Goal: Check status: Check status

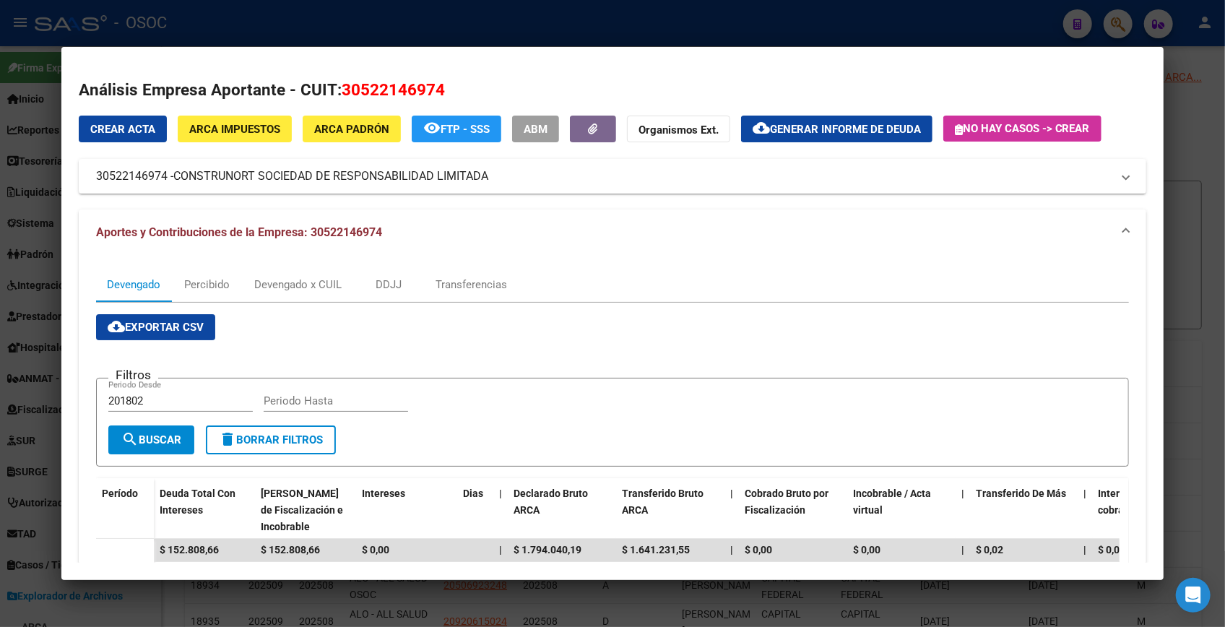
scroll to position [591, 0]
click at [982, 78] on h2 "Análisis Empresa Aportante - CUIT: 30522146974" at bounding box center [613, 90] width 1068 height 25
click at [1216, 151] on div at bounding box center [612, 313] width 1225 height 627
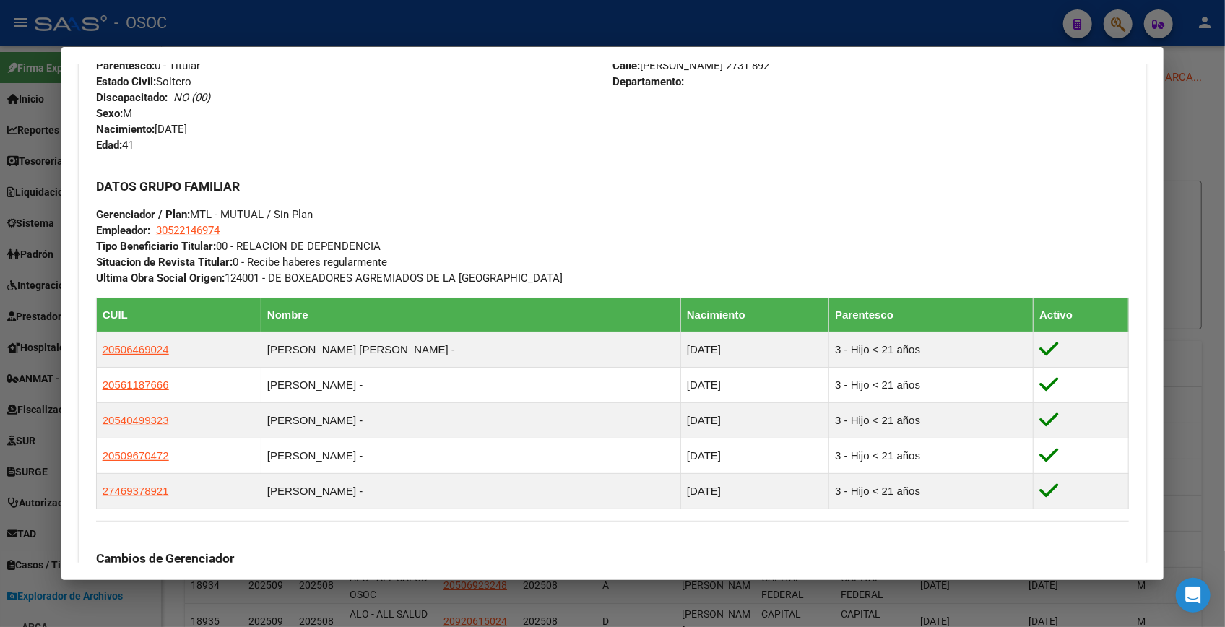
click at [1206, 142] on div at bounding box center [612, 313] width 1225 height 627
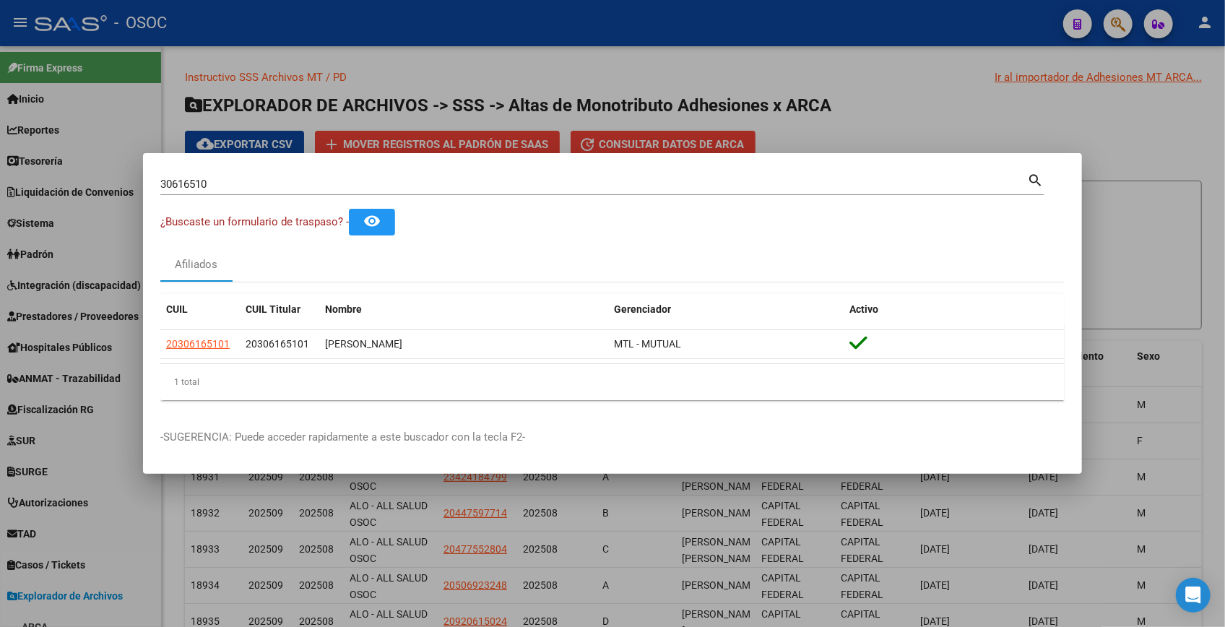
click at [1201, 144] on div at bounding box center [612, 313] width 1225 height 627
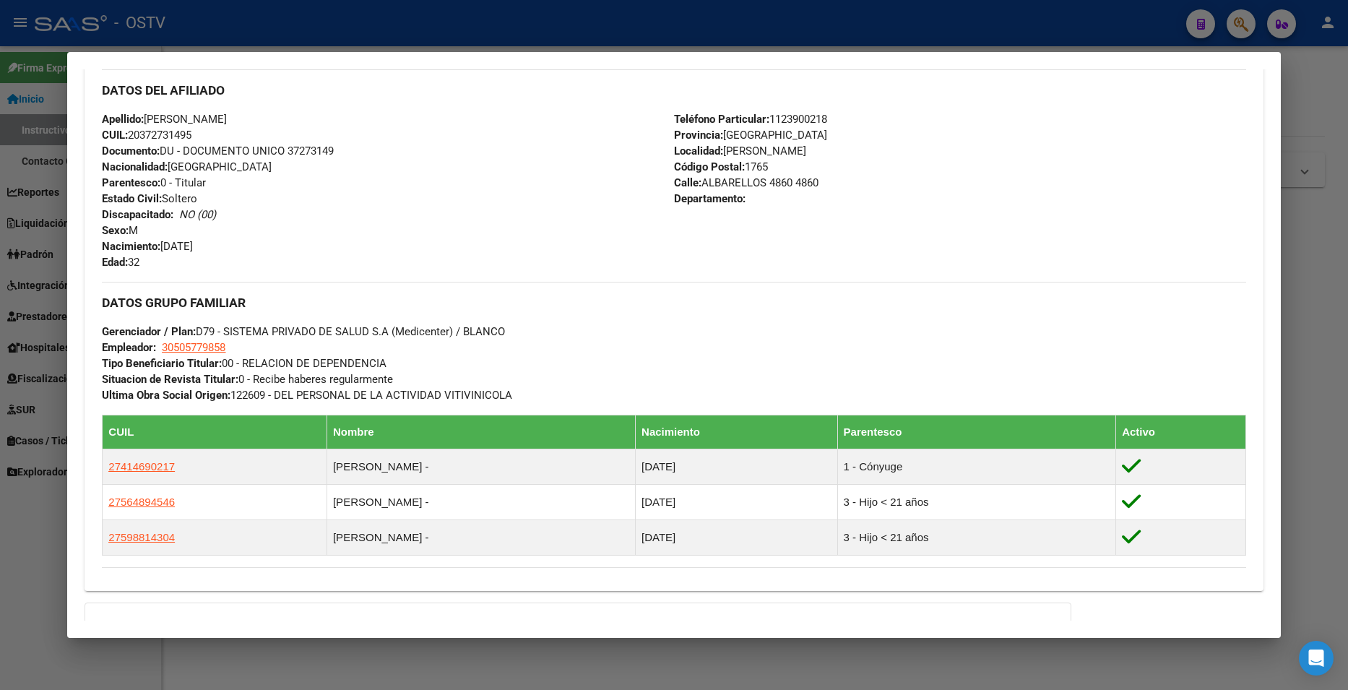
scroll to position [489, 0]
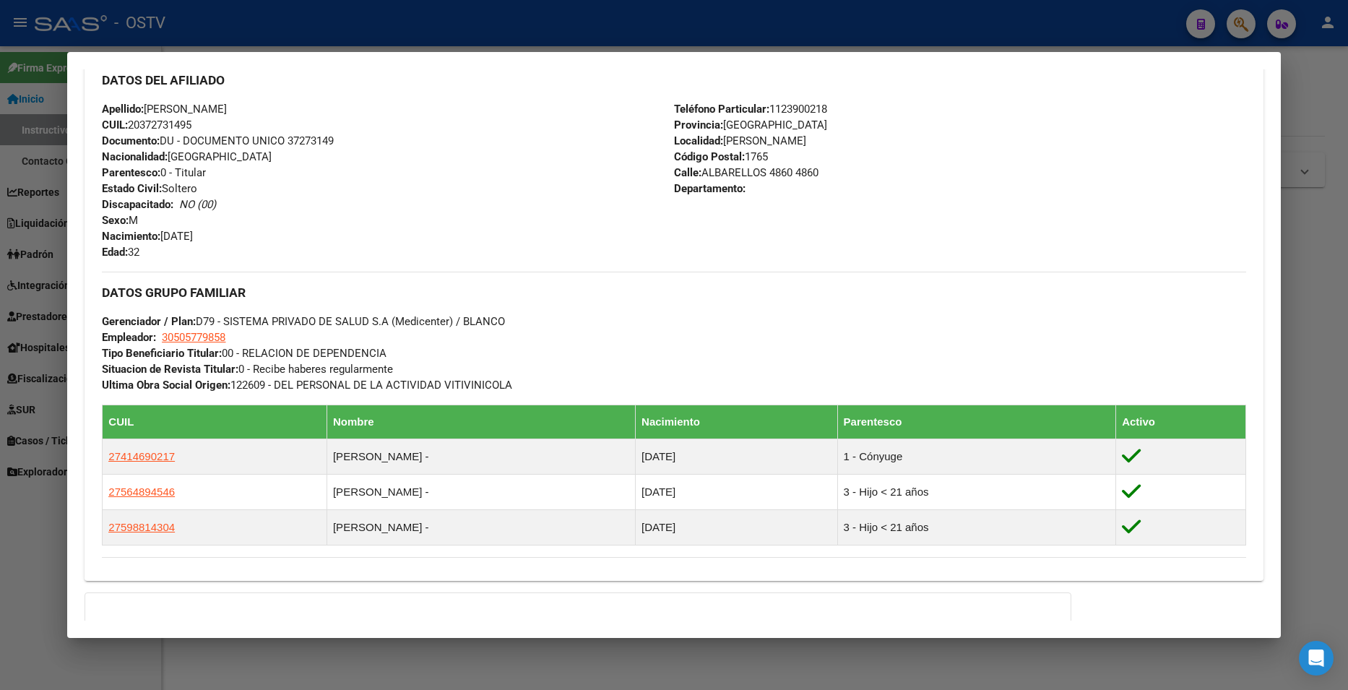
click at [1297, 82] on div at bounding box center [674, 345] width 1348 height 690
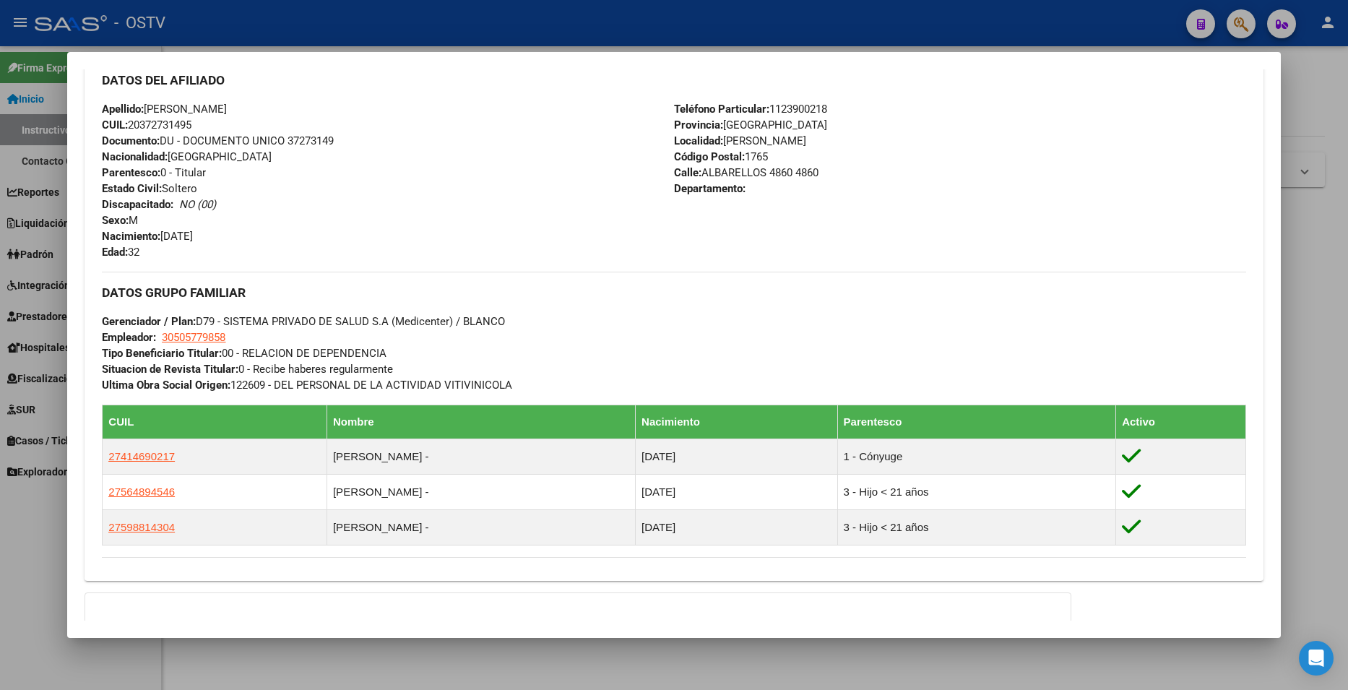
click at [1297, 80] on div at bounding box center [674, 345] width 1348 height 690
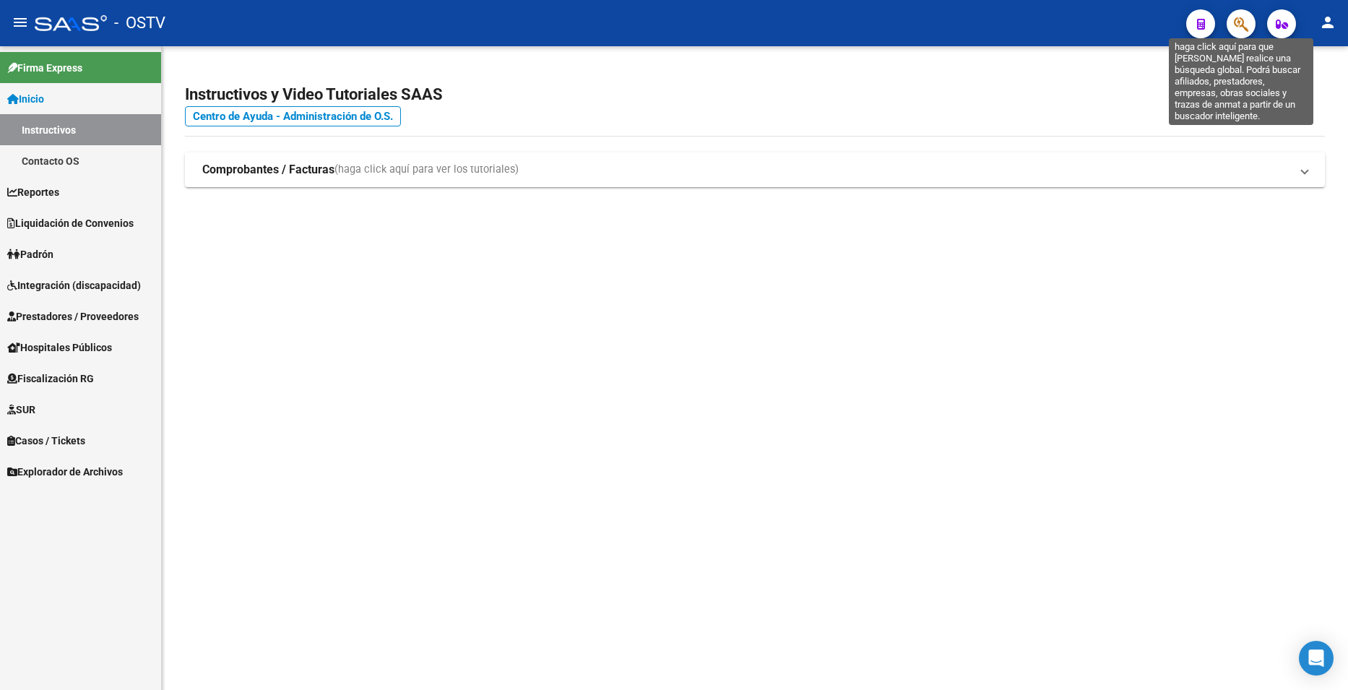
click at [1246, 27] on icon "button" at bounding box center [1241, 24] width 14 height 17
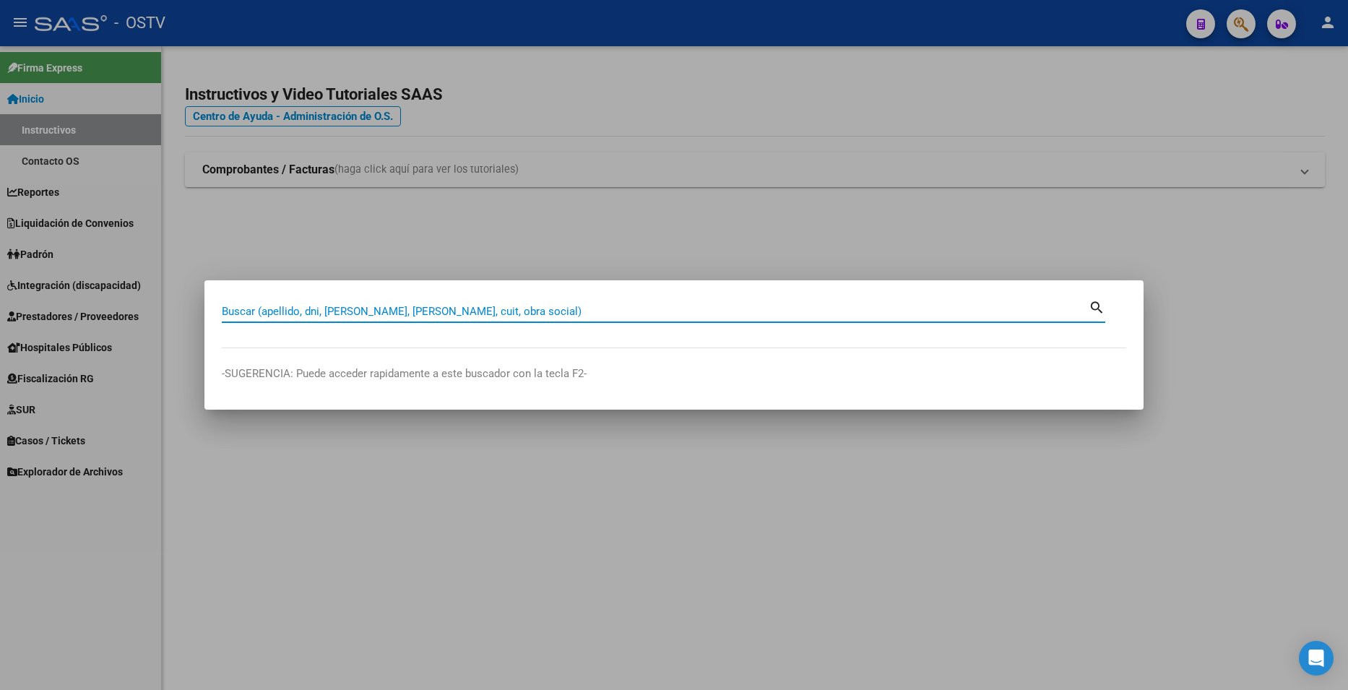
paste input "37273149"
type input "37273149"
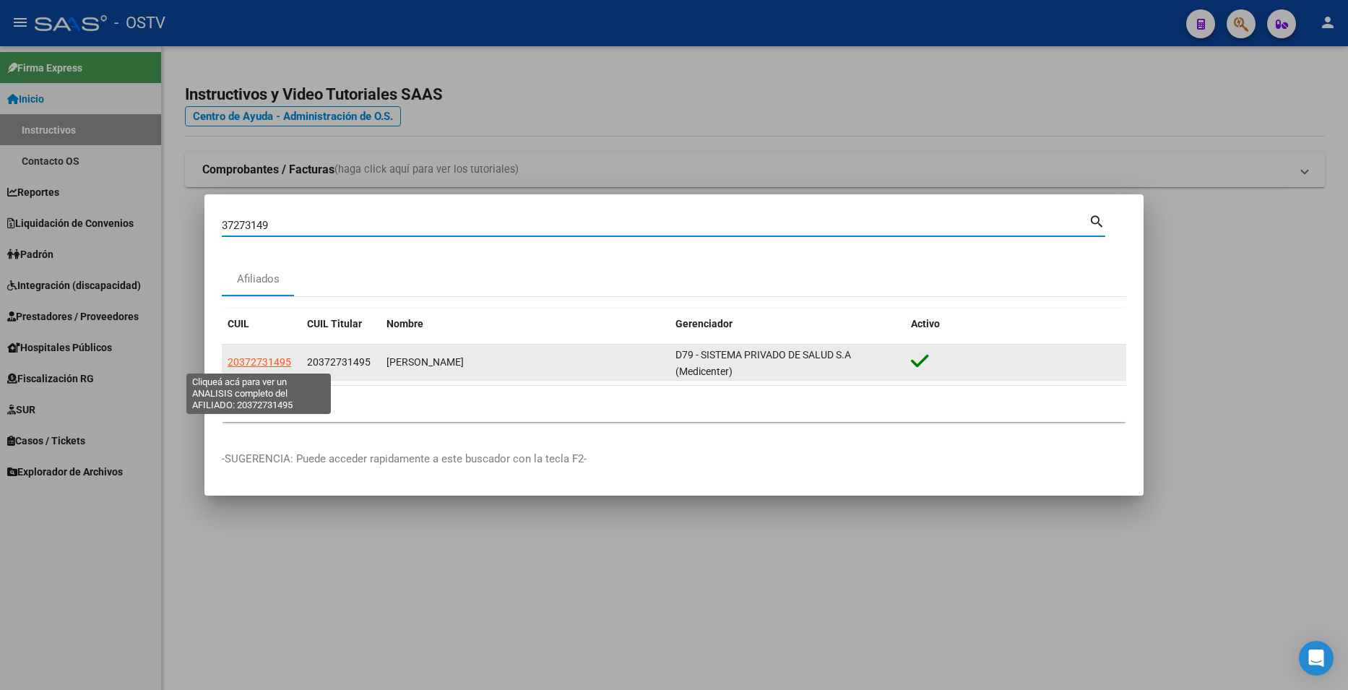
click at [257, 367] on span "20372731495" at bounding box center [260, 362] width 64 height 12
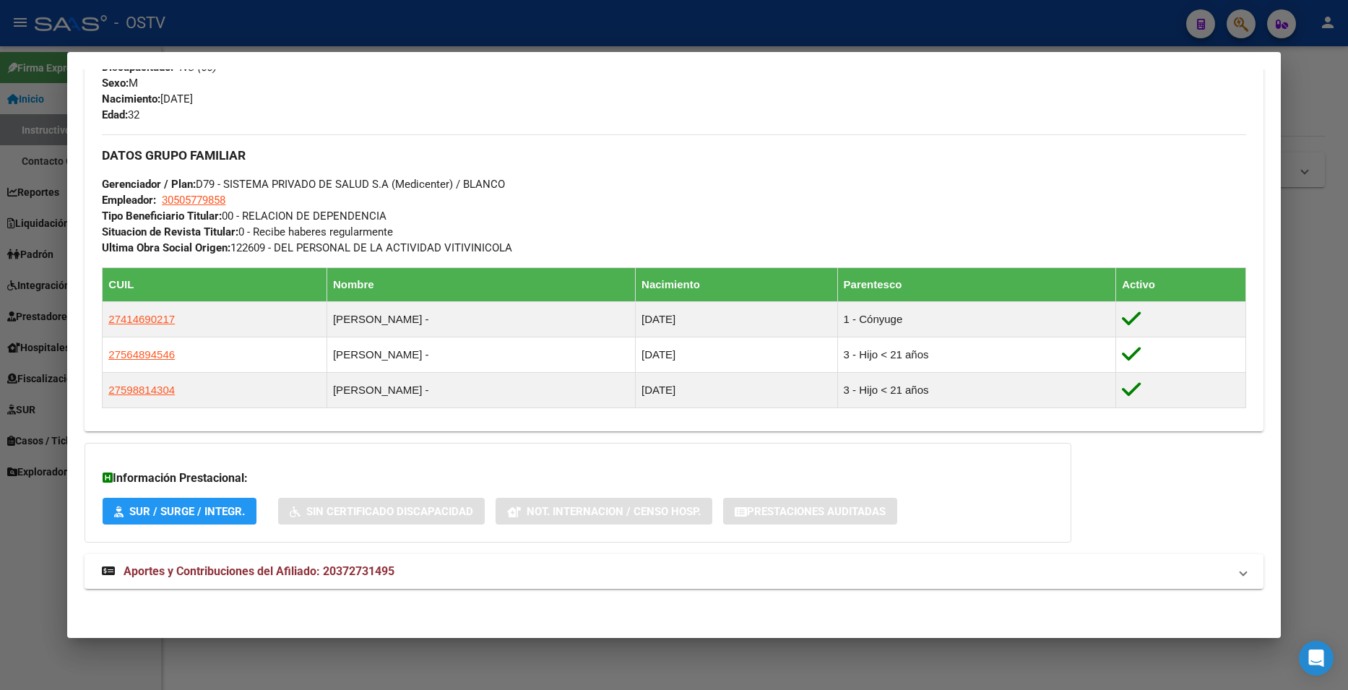
scroll to position [627, 0]
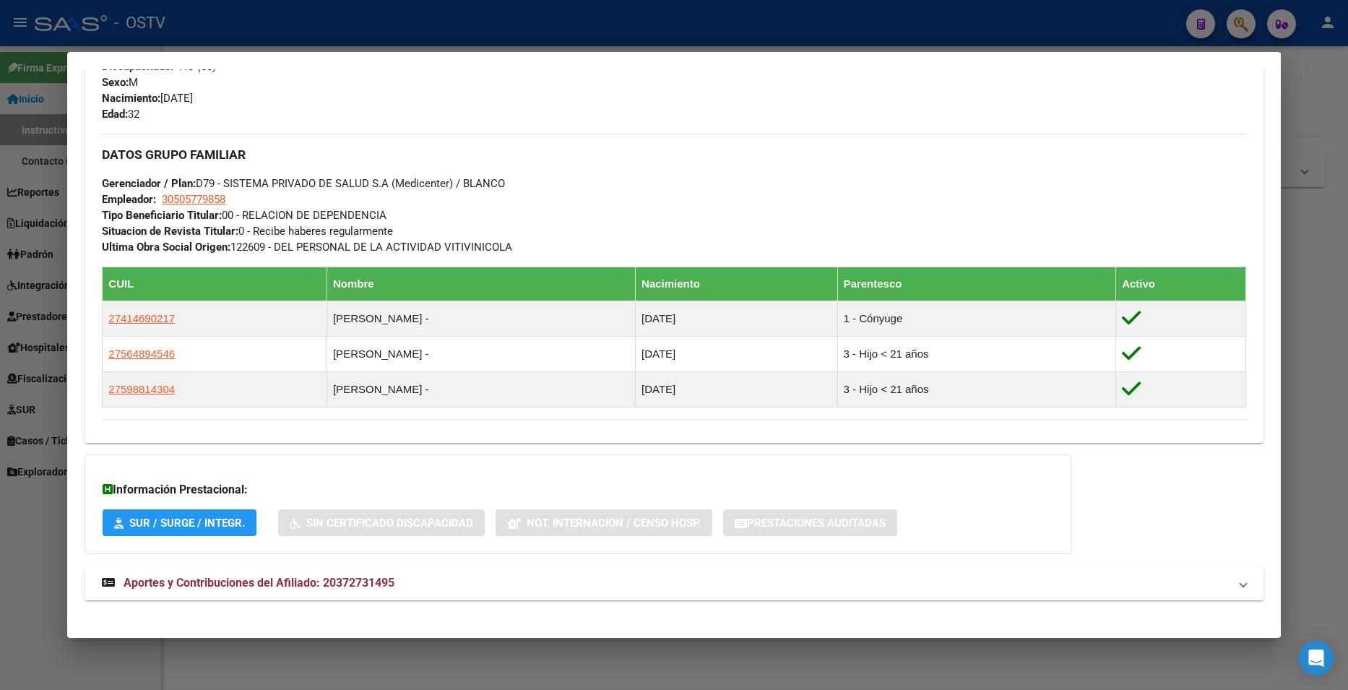
click at [439, 584] on mat-panel-title "Aportes y Contribuciones del Afiliado: 20372731495" at bounding box center [665, 582] width 1126 height 17
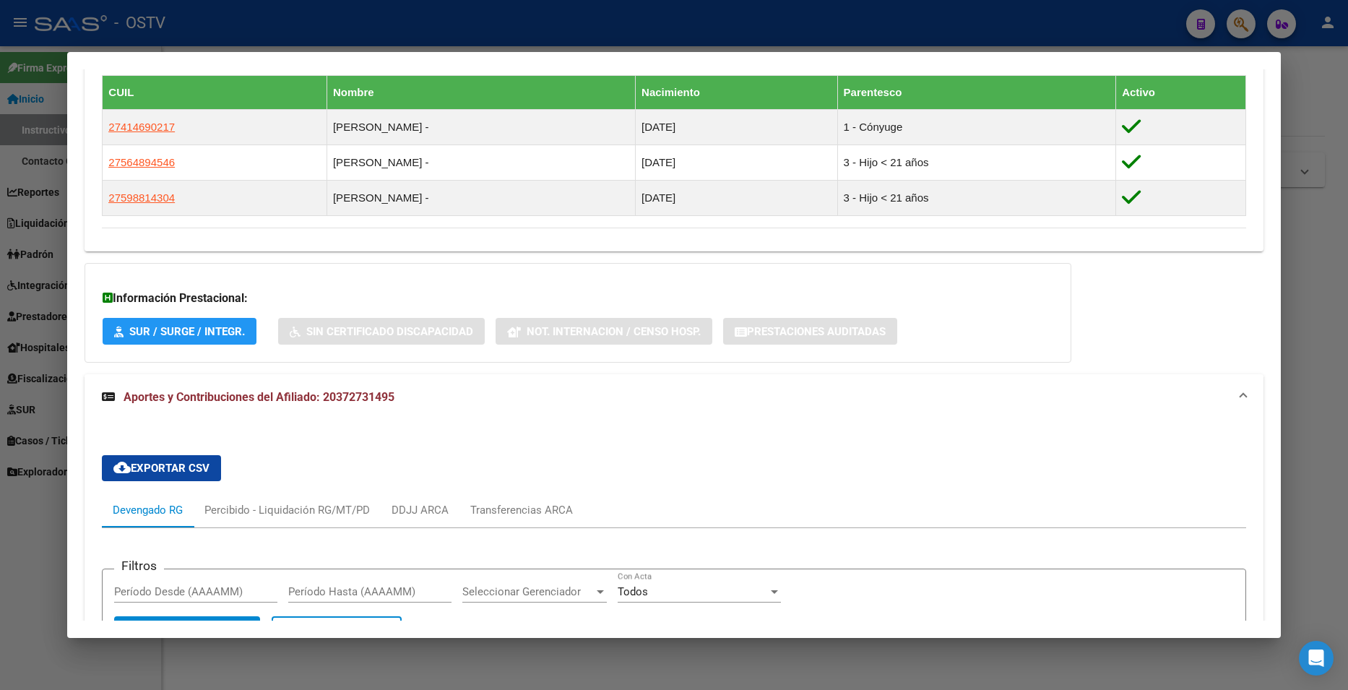
scroll to position [1353, 0]
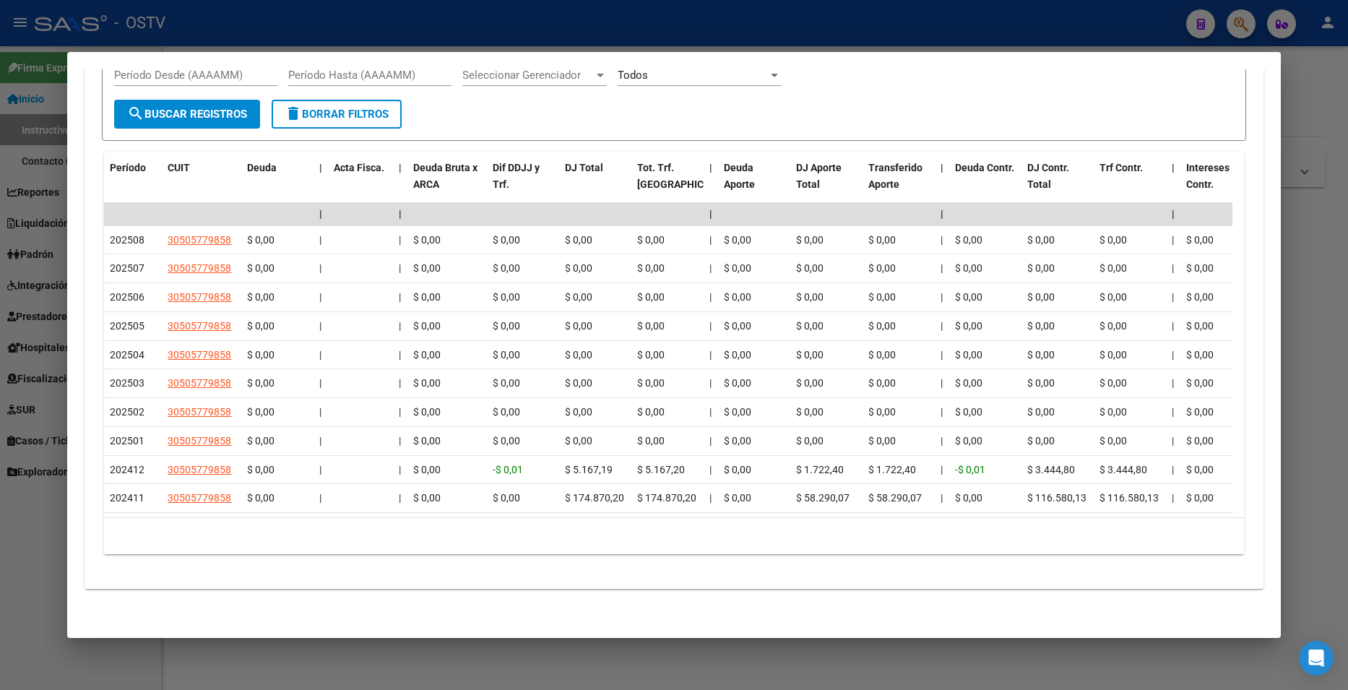
drag, startPoint x: 923, startPoint y: 613, endPoint x: 912, endPoint y: 608, distance: 12.3
click at [1305, 218] on div at bounding box center [674, 345] width 1348 height 690
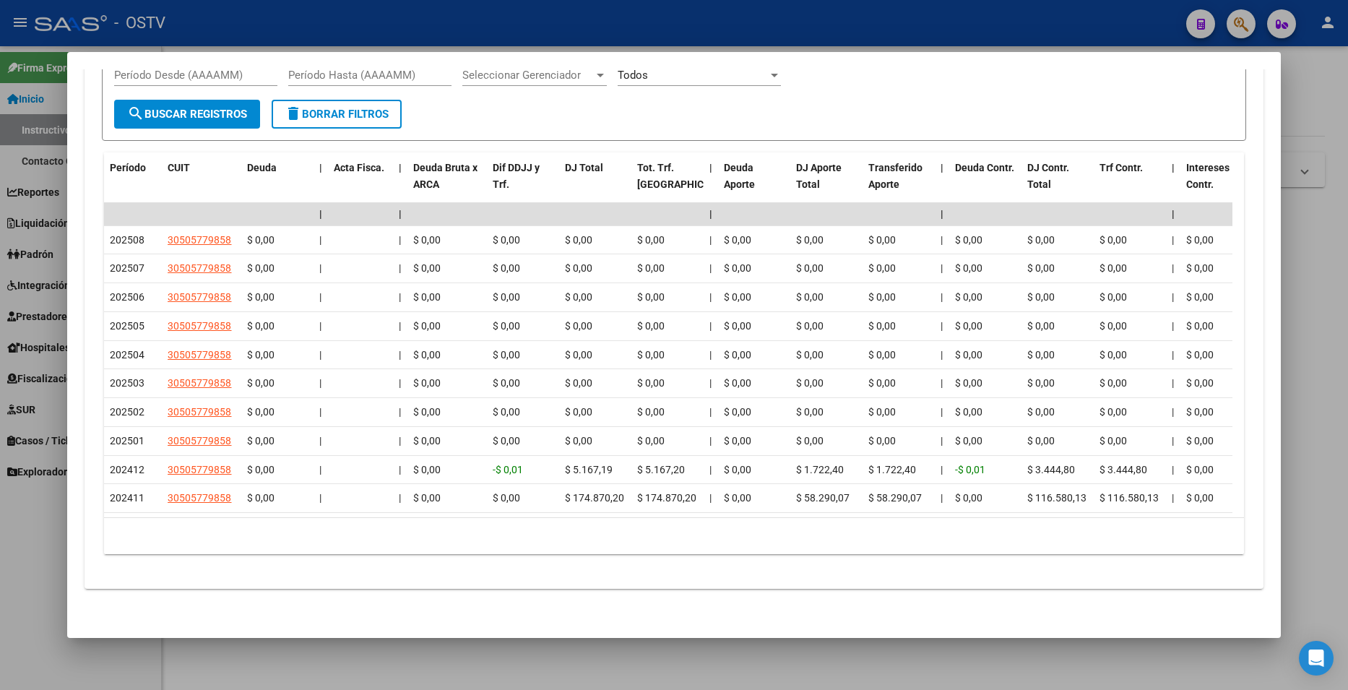
click at [1305, 218] on div at bounding box center [674, 345] width 1348 height 690
